Goal: Task Accomplishment & Management: Manage account settings

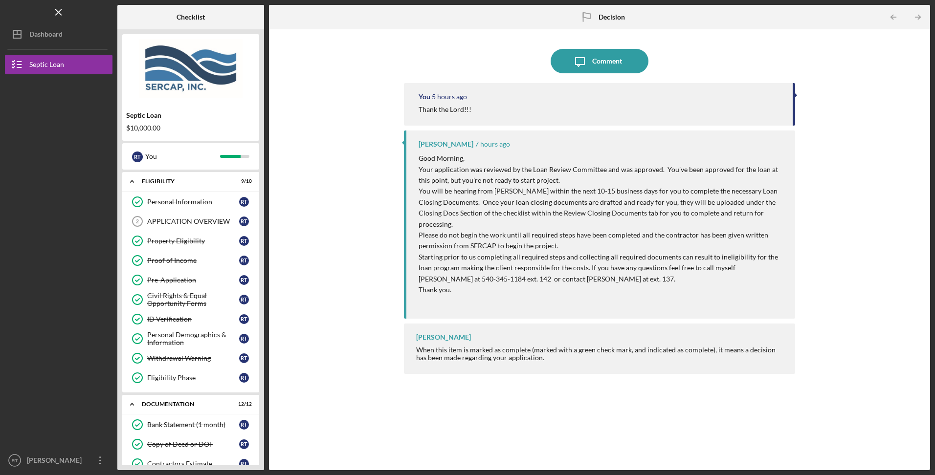
scroll to position [477, 0]
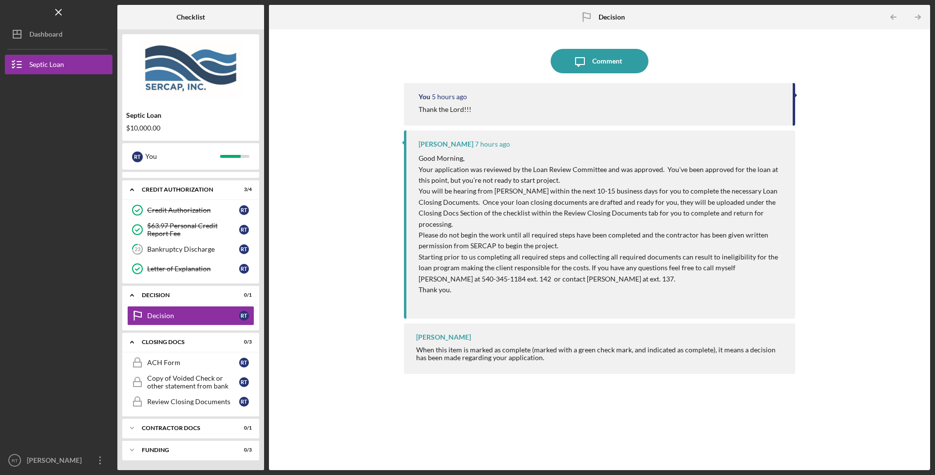
click at [194, 311] on link "Decision Decision R T" at bounding box center [190, 316] width 127 height 20
click at [594, 64] on div "Comment" at bounding box center [607, 61] width 30 height 24
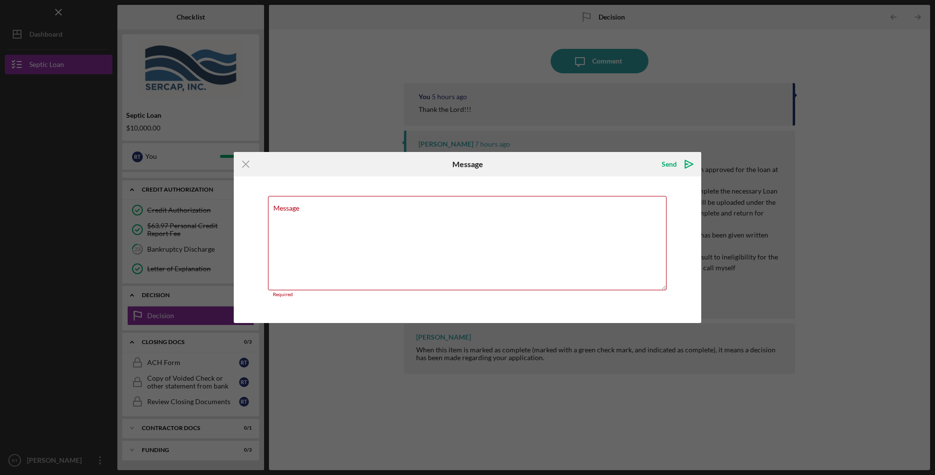
click at [243, 164] on icon "Icon/Menu Close" at bounding box center [246, 164] width 24 height 24
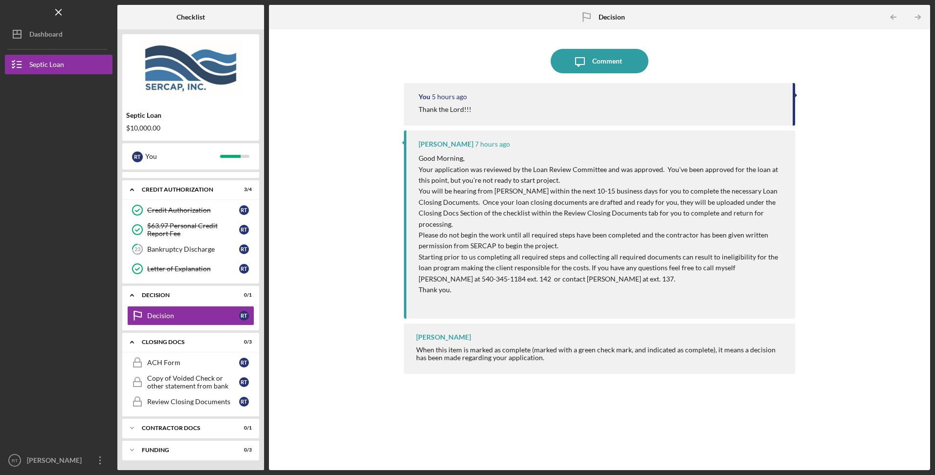
click at [33, 64] on div "Septic Loan" at bounding box center [46, 66] width 35 height 22
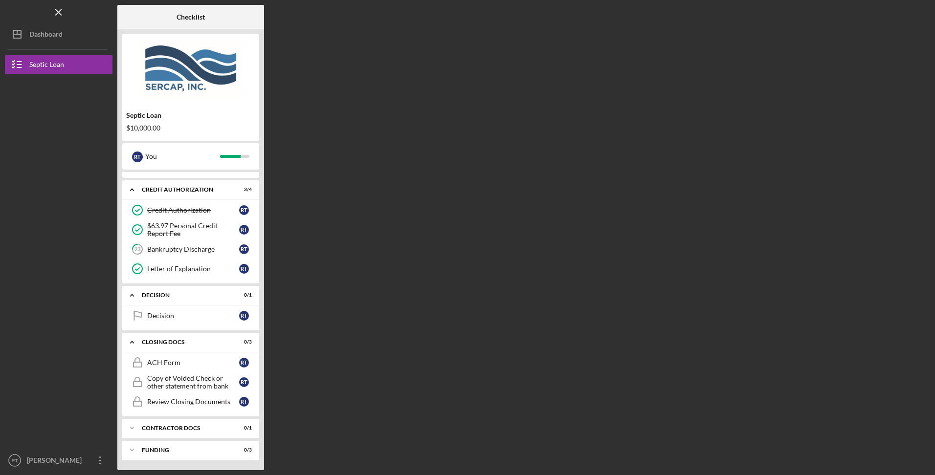
click at [20, 60] on icon "button" at bounding box center [17, 64] width 24 height 24
click at [19, 37] on icon "Icon/Dashboard" at bounding box center [17, 34] width 24 height 24
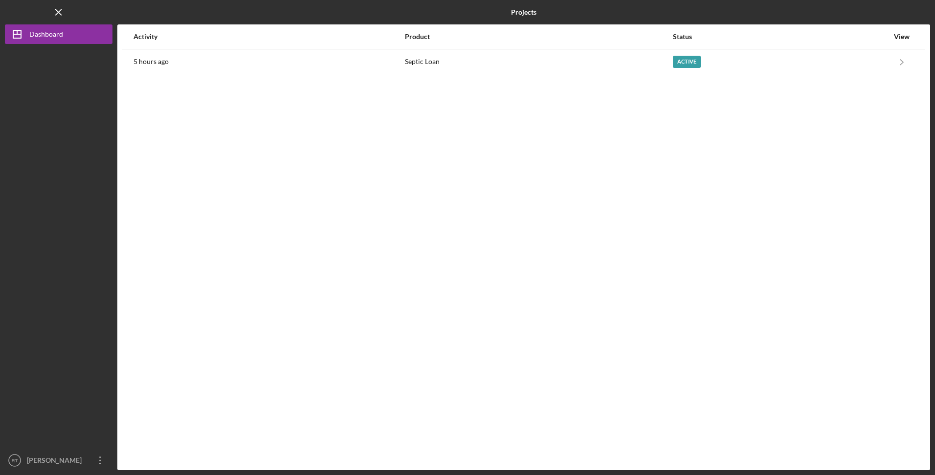
click at [749, 67] on div "Active" at bounding box center [781, 62] width 216 height 24
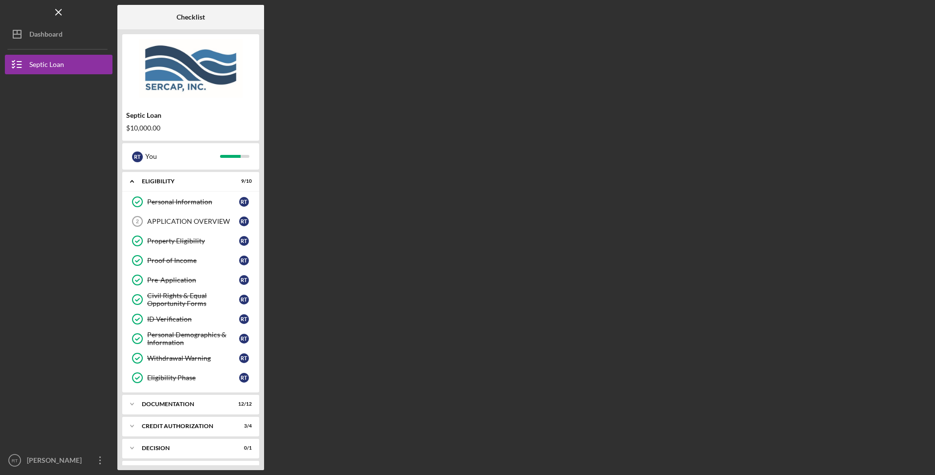
click at [190, 404] on div "Documentation" at bounding box center [185, 404] width 86 height 6
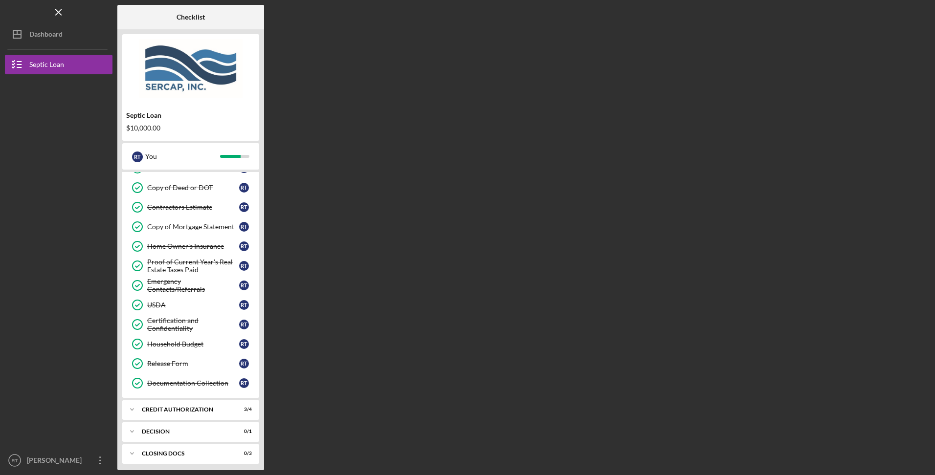
click at [170, 405] on div "Icon/Expander CREDIT AUTHORIZATION 3 / 4" at bounding box center [190, 410] width 137 height 20
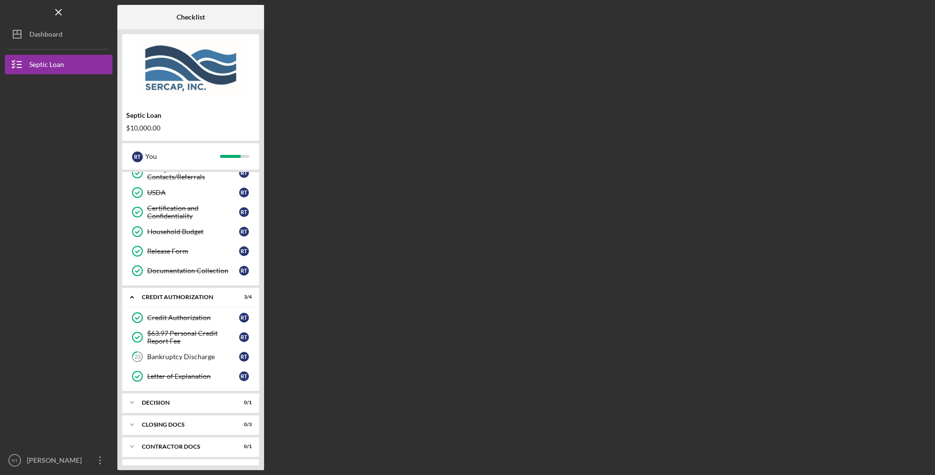
scroll to position [388, 0]
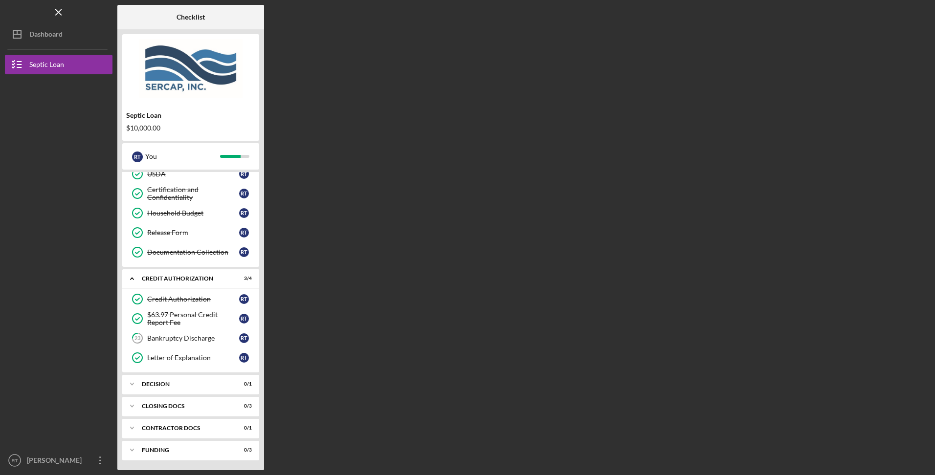
click at [177, 340] on div "Bankruptcy Discharge" at bounding box center [193, 338] width 92 height 8
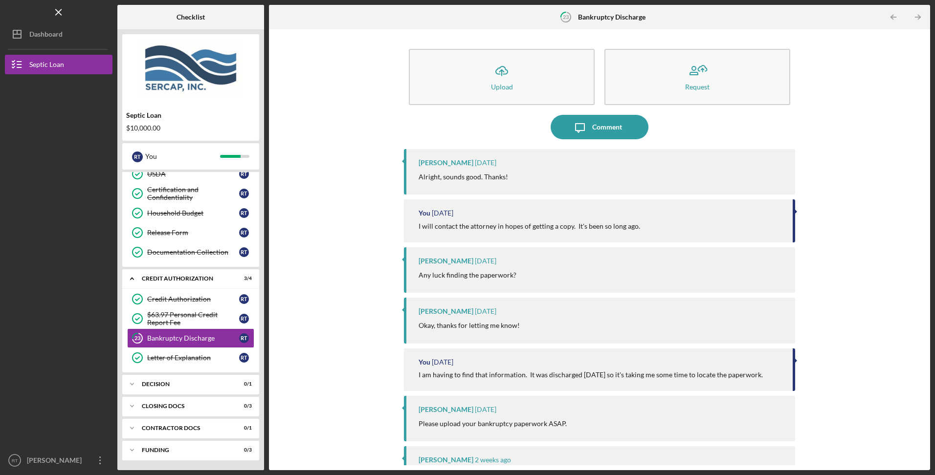
click at [175, 358] on div "Letter of Explanation" at bounding box center [193, 358] width 92 height 8
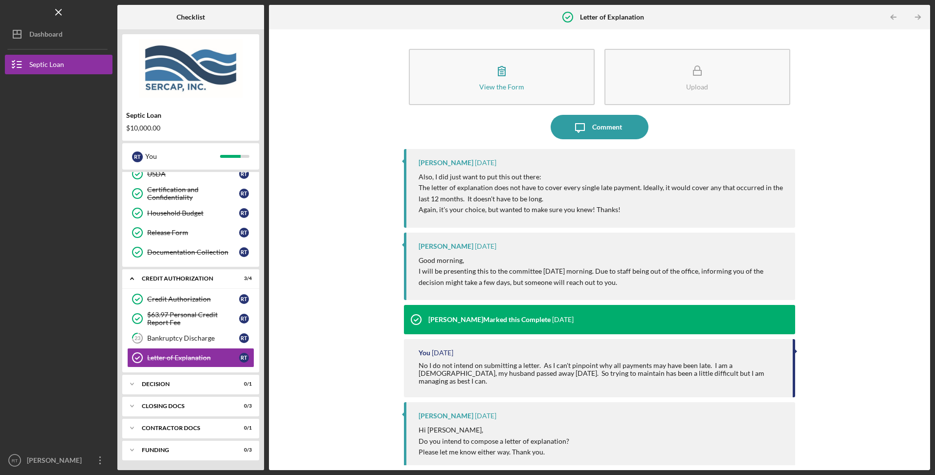
click at [164, 384] on div "Decision" at bounding box center [185, 384] width 86 height 6
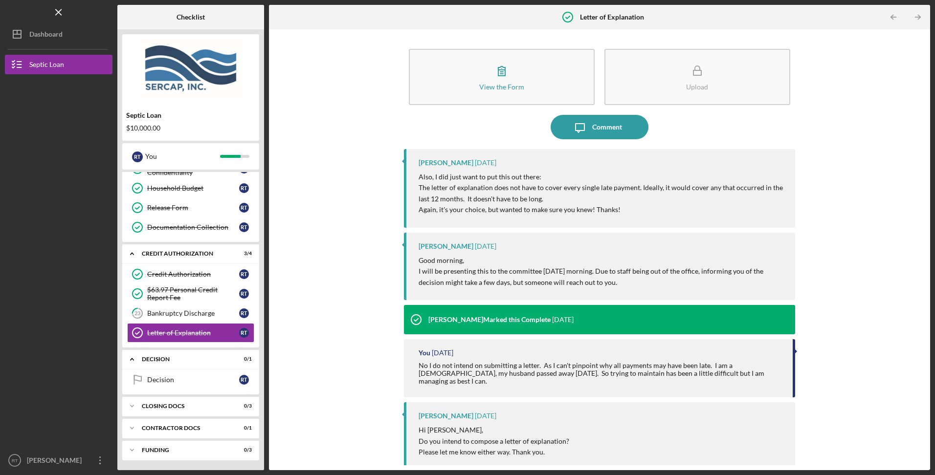
click at [196, 316] on div "Bankruptcy Discharge" at bounding box center [193, 313] width 92 height 8
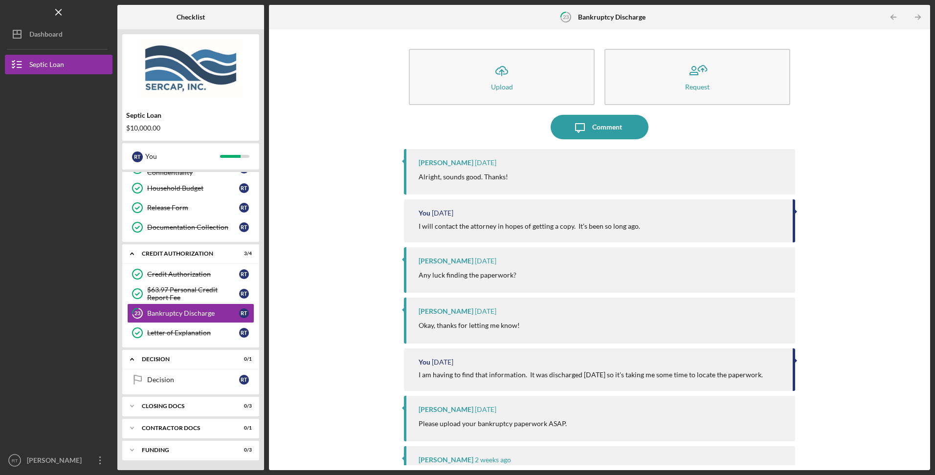
click at [180, 379] on div "Decision" at bounding box center [193, 380] width 92 height 8
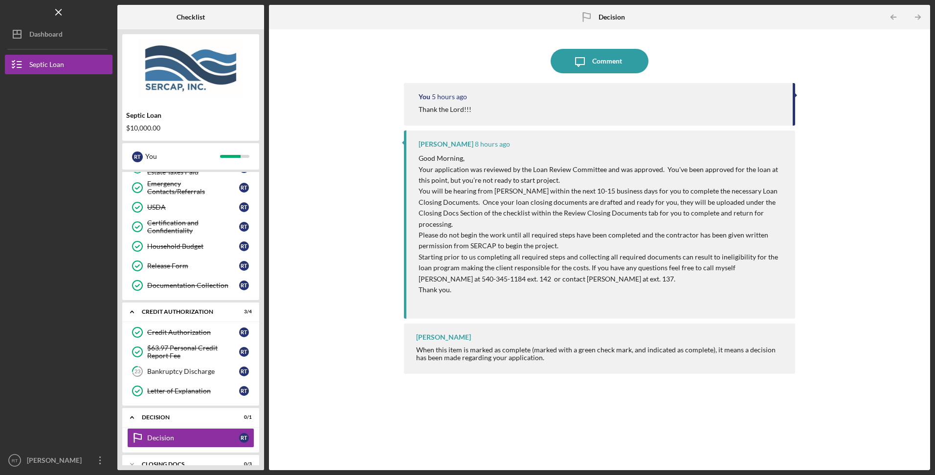
scroll to position [413, 0]
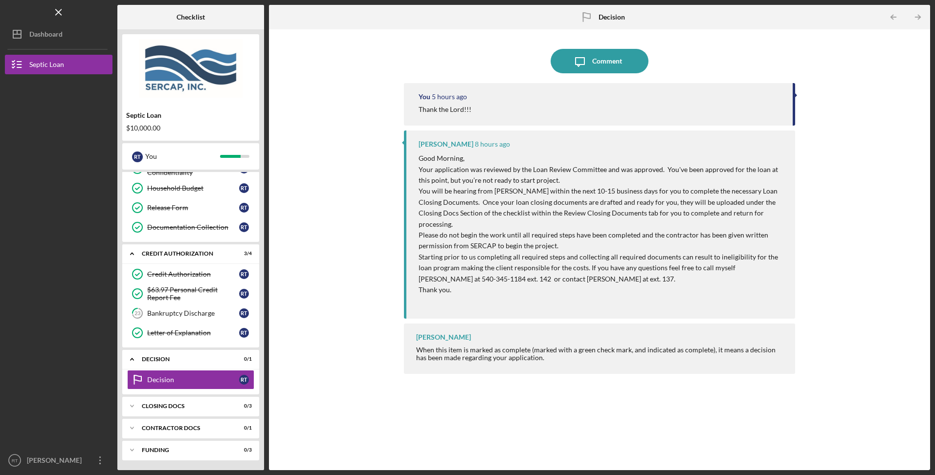
click at [156, 381] on div "Decision" at bounding box center [193, 380] width 92 height 8
click at [150, 406] on div "CLOSING DOCS" at bounding box center [185, 406] width 86 height 6
click at [150, 426] on div "ACH Form" at bounding box center [193, 427] width 92 height 8
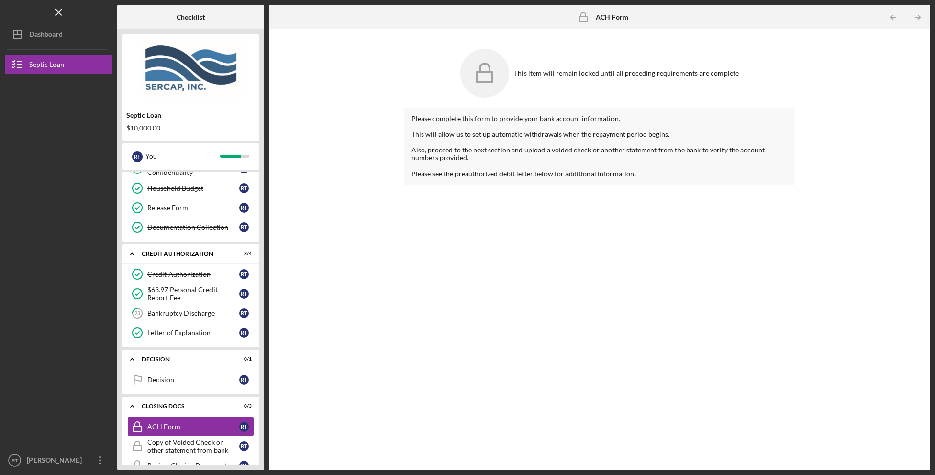
scroll to position [477, 0]
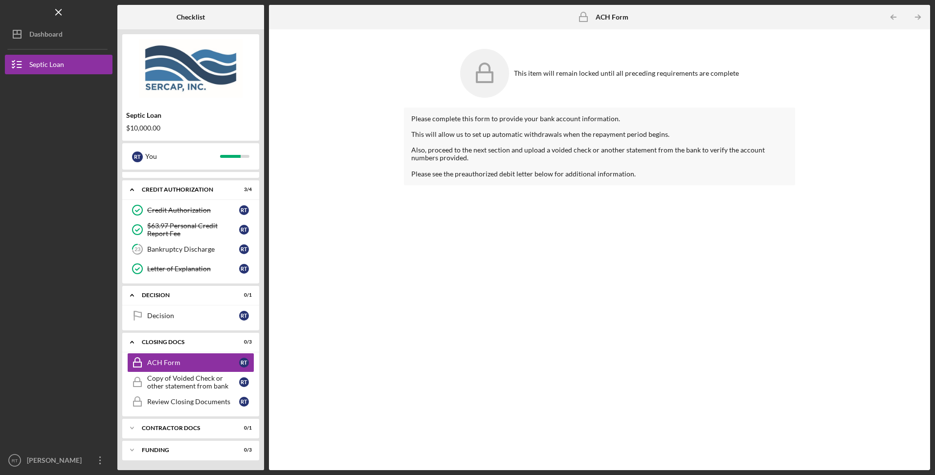
click at [172, 379] on div "Copy of Voided Check or other statement from bank" at bounding box center [193, 382] width 92 height 16
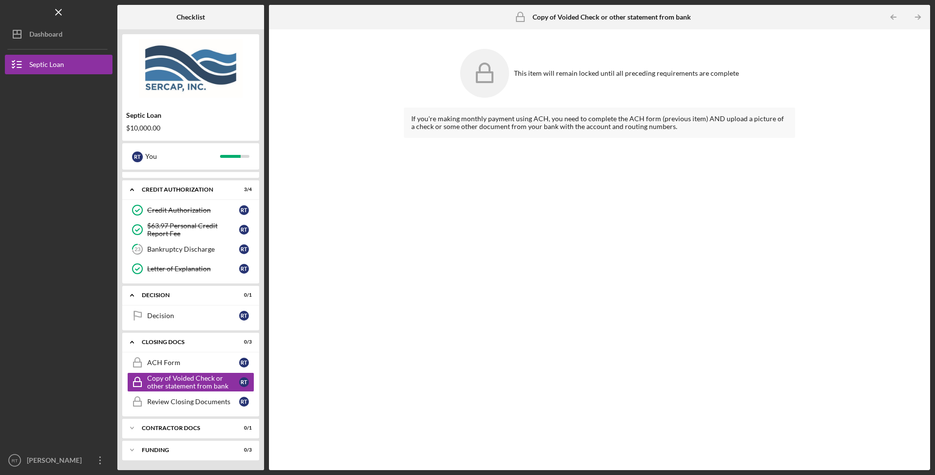
click at [174, 405] on div "Review Closing Documents" at bounding box center [193, 402] width 92 height 8
